Goal: Entertainment & Leisure: Browse casually

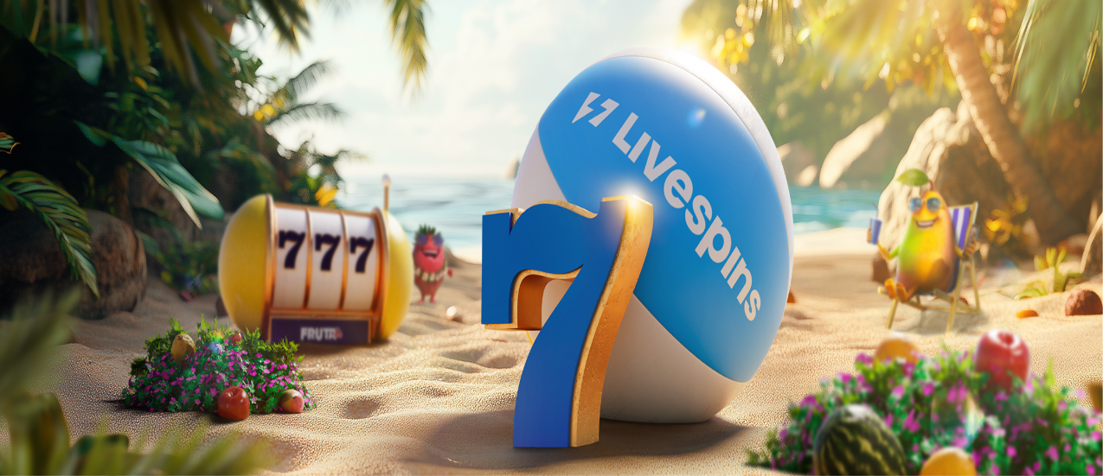
click at [310, 198] on img "Primary" at bounding box center [340, 171] width 61 height 61
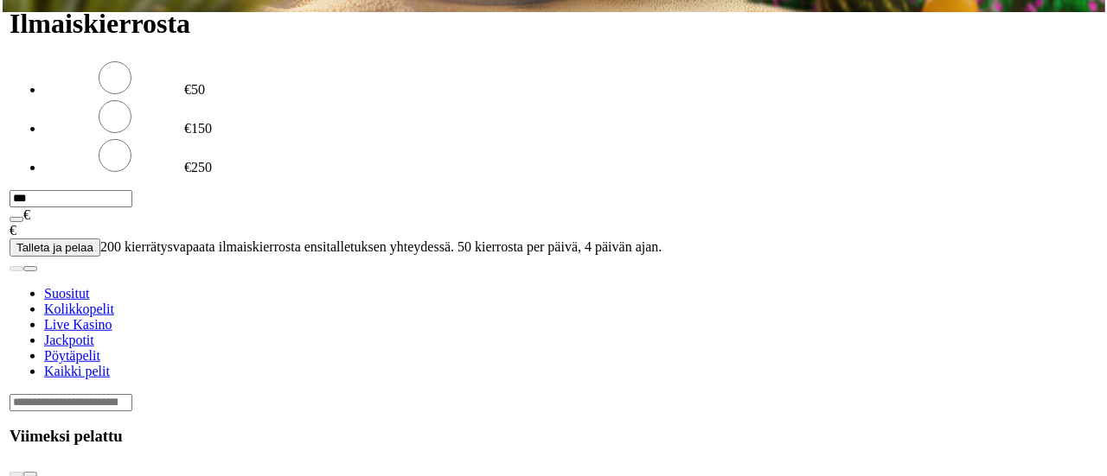
scroll to position [929, 0]
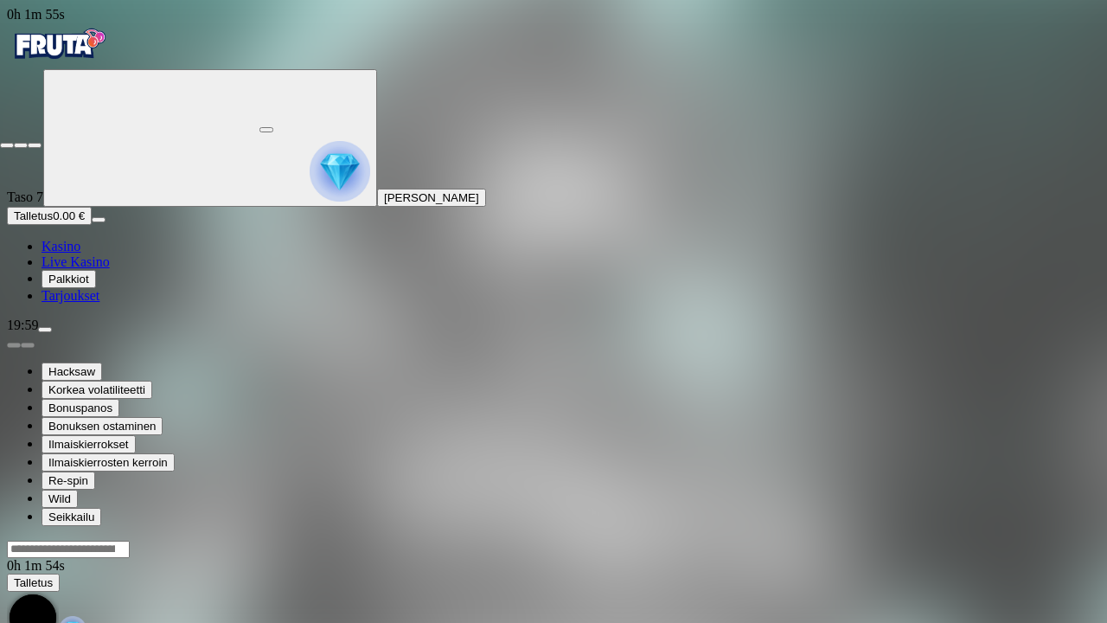
click at [7, 145] on span "close icon" at bounding box center [7, 145] width 0 height 0
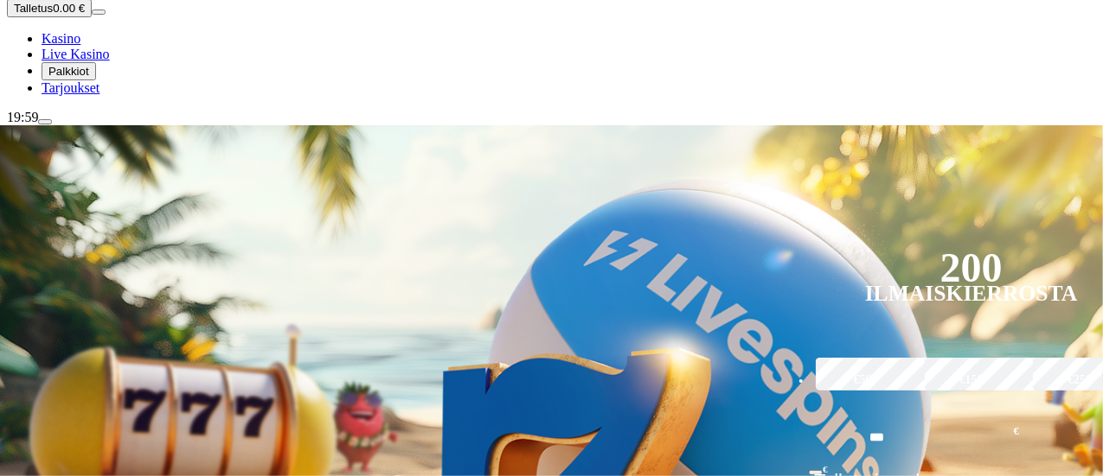
scroll to position [259, 0]
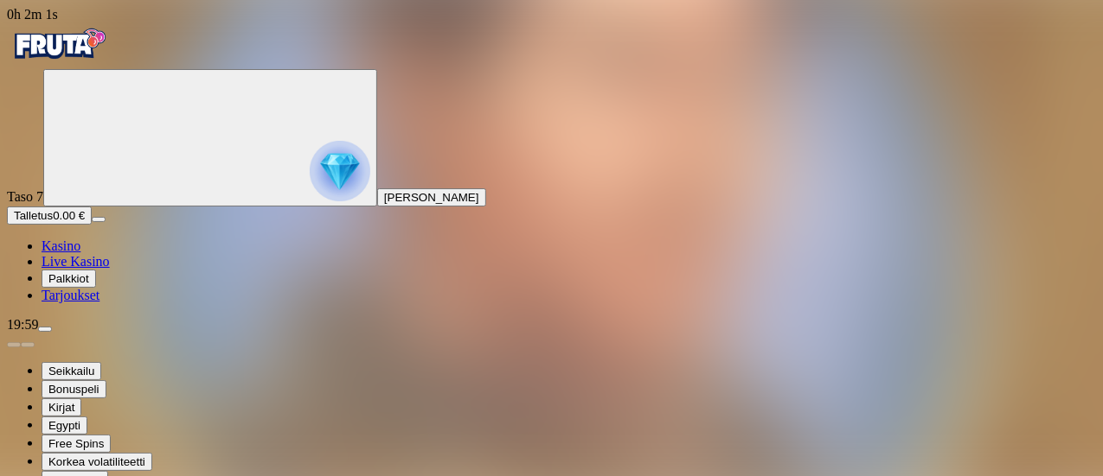
drag, startPoint x: 970, startPoint y: 142, endPoint x: 970, endPoint y: 247, distance: 105.5
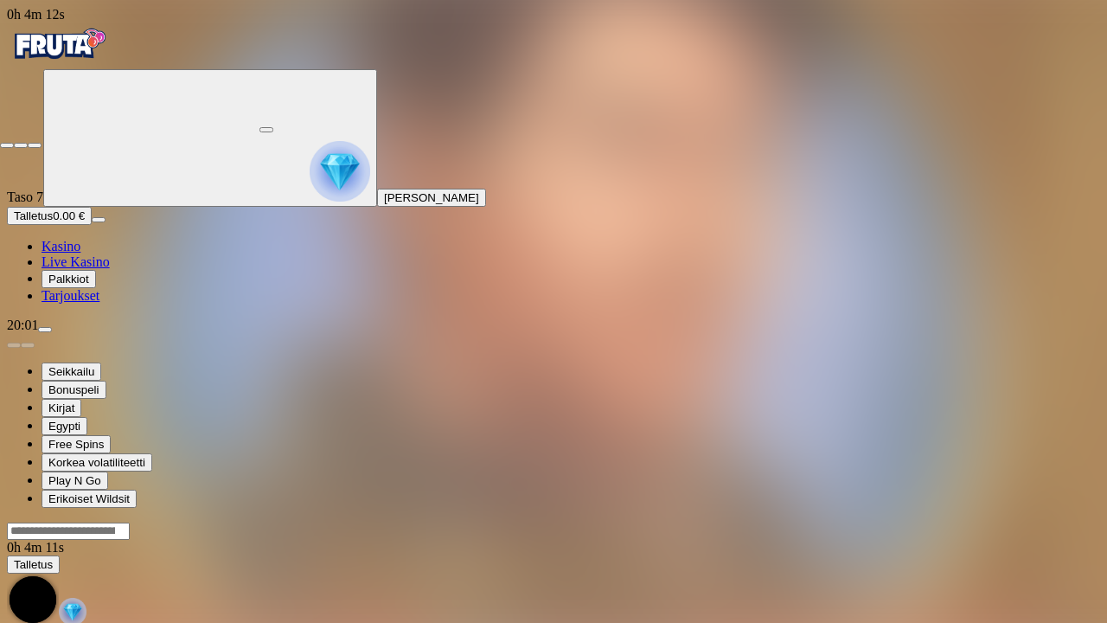
click at [7, 145] on span "close icon" at bounding box center [7, 145] width 0 height 0
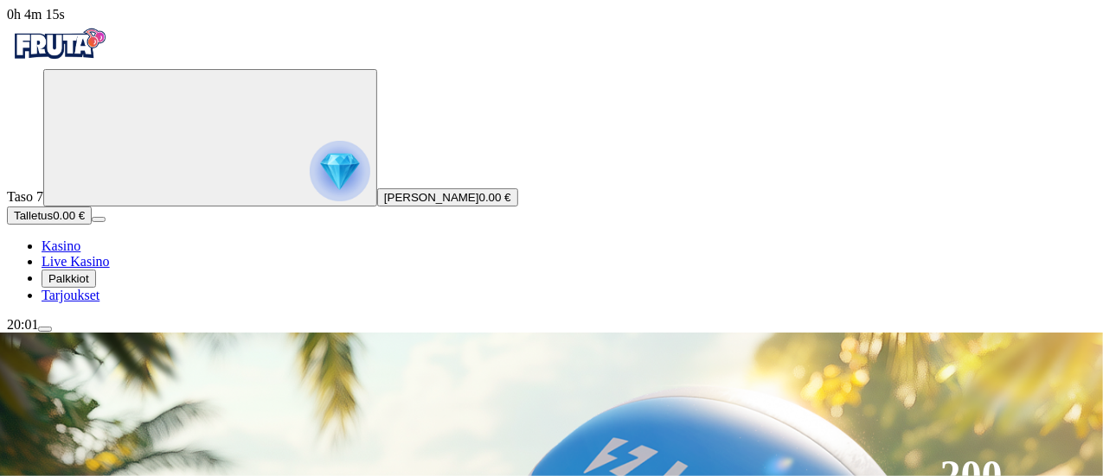
click at [45, 329] on span "menu icon" at bounding box center [45, 329] width 0 height 0
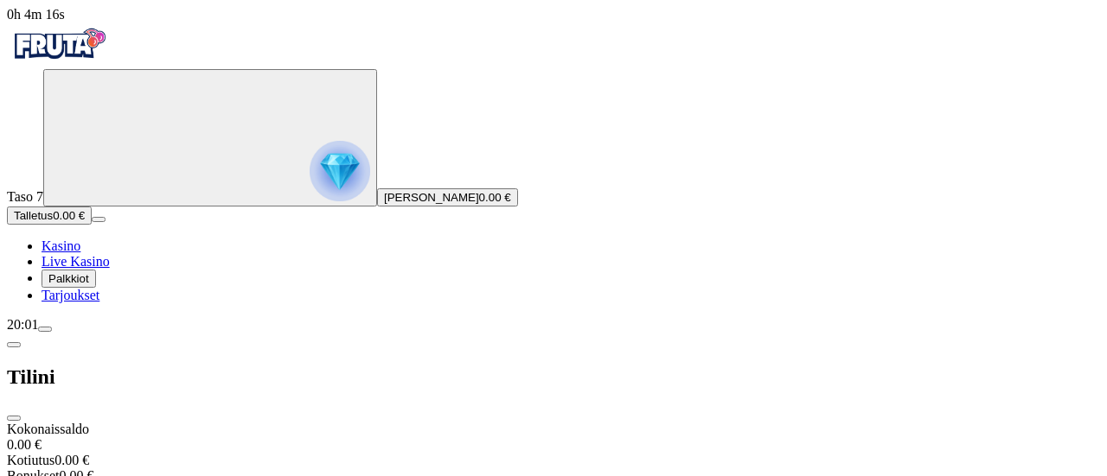
scroll to position [175, 0]
